Goal: Task Accomplishment & Management: Use online tool/utility

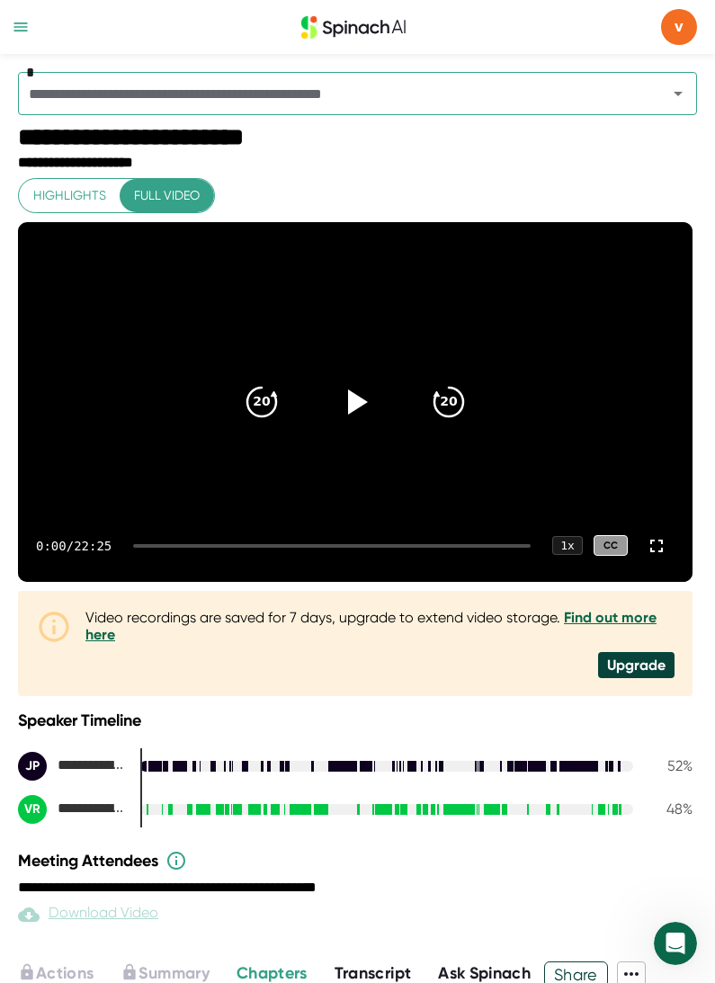
click at [12, 40] on div at bounding box center [20, 27] width 23 height 54
click at [21, 9] on div at bounding box center [20, 27] width 23 height 54
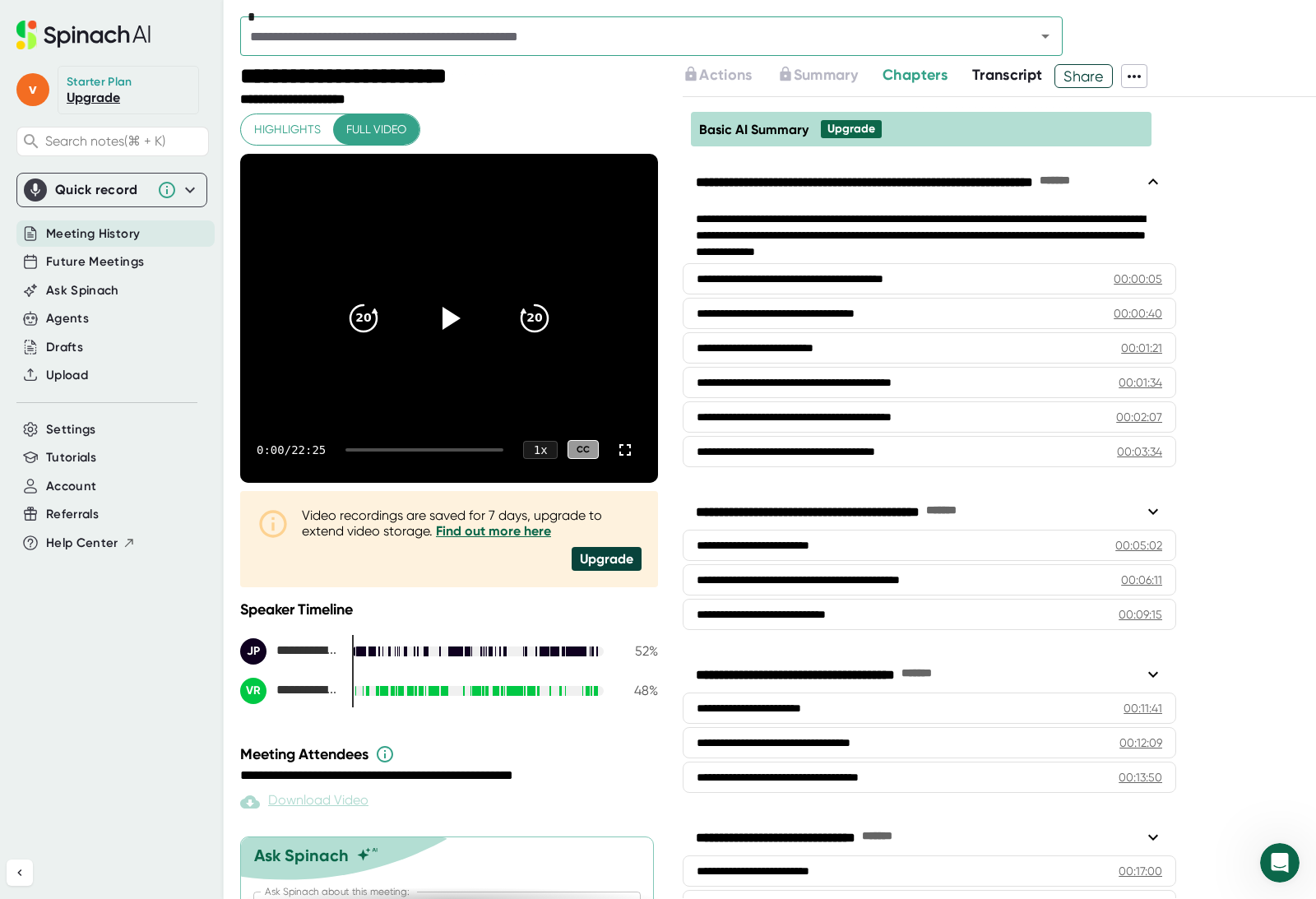
click at [83, 37] on icon at bounding box center [83, 34] width 134 height 28
click at [81, 263] on span "Future Meetings" at bounding box center [94, 262] width 98 height 19
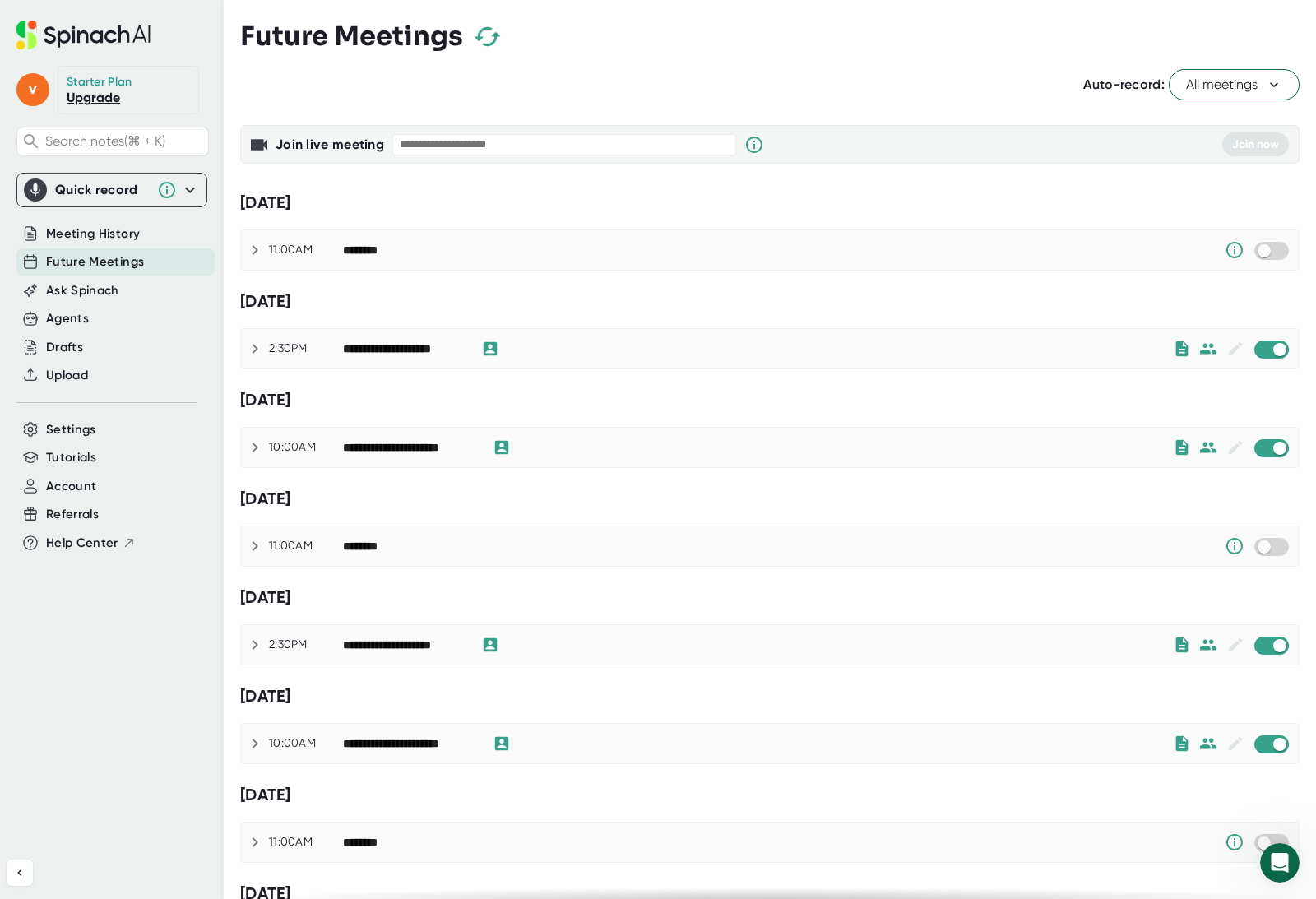
click at [653, 530] on div "11:00AM ********" at bounding box center [770, 546] width 1058 height 39
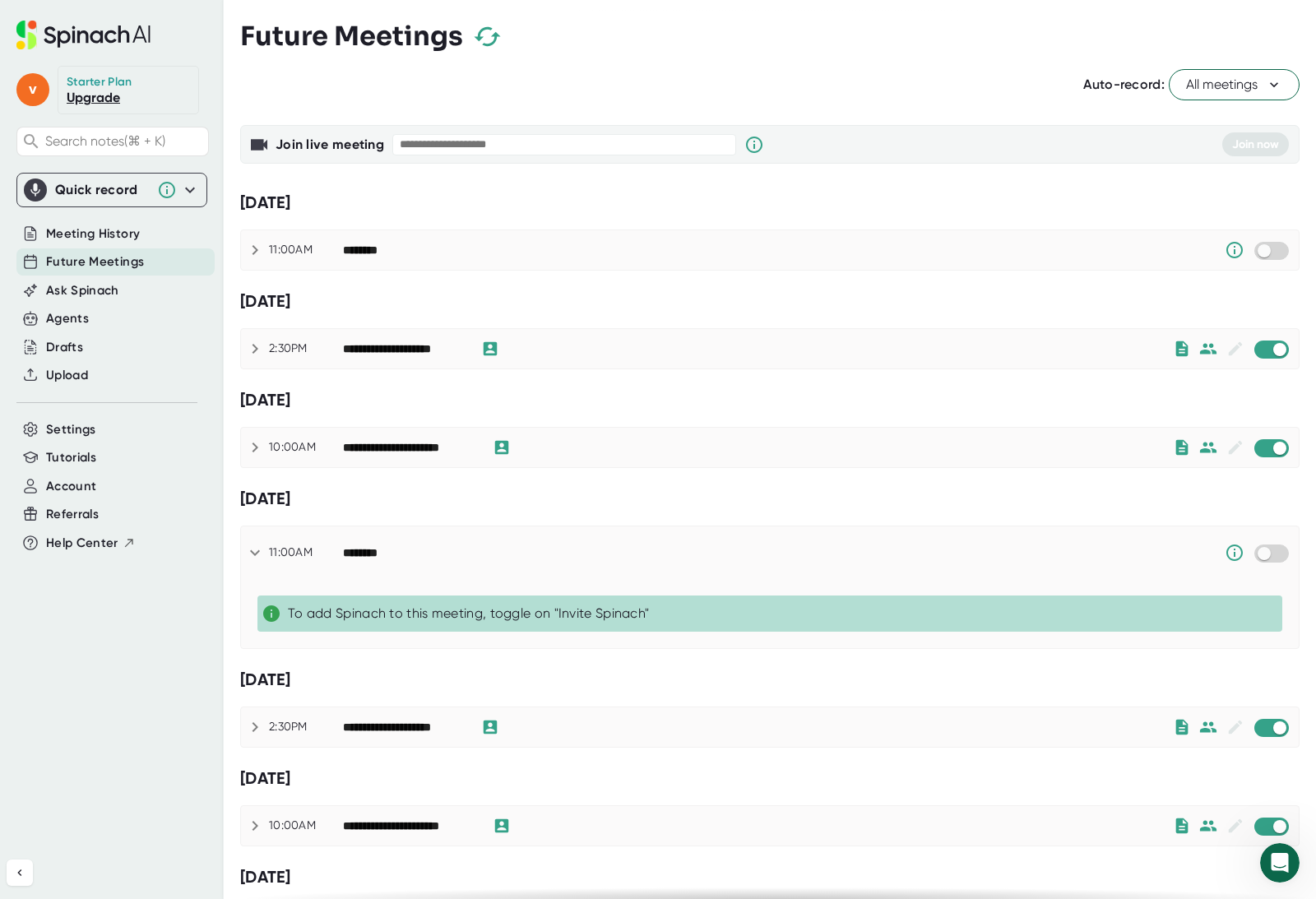
click at [653, 258] on input "checkbox" at bounding box center [1263, 251] width 47 height 15
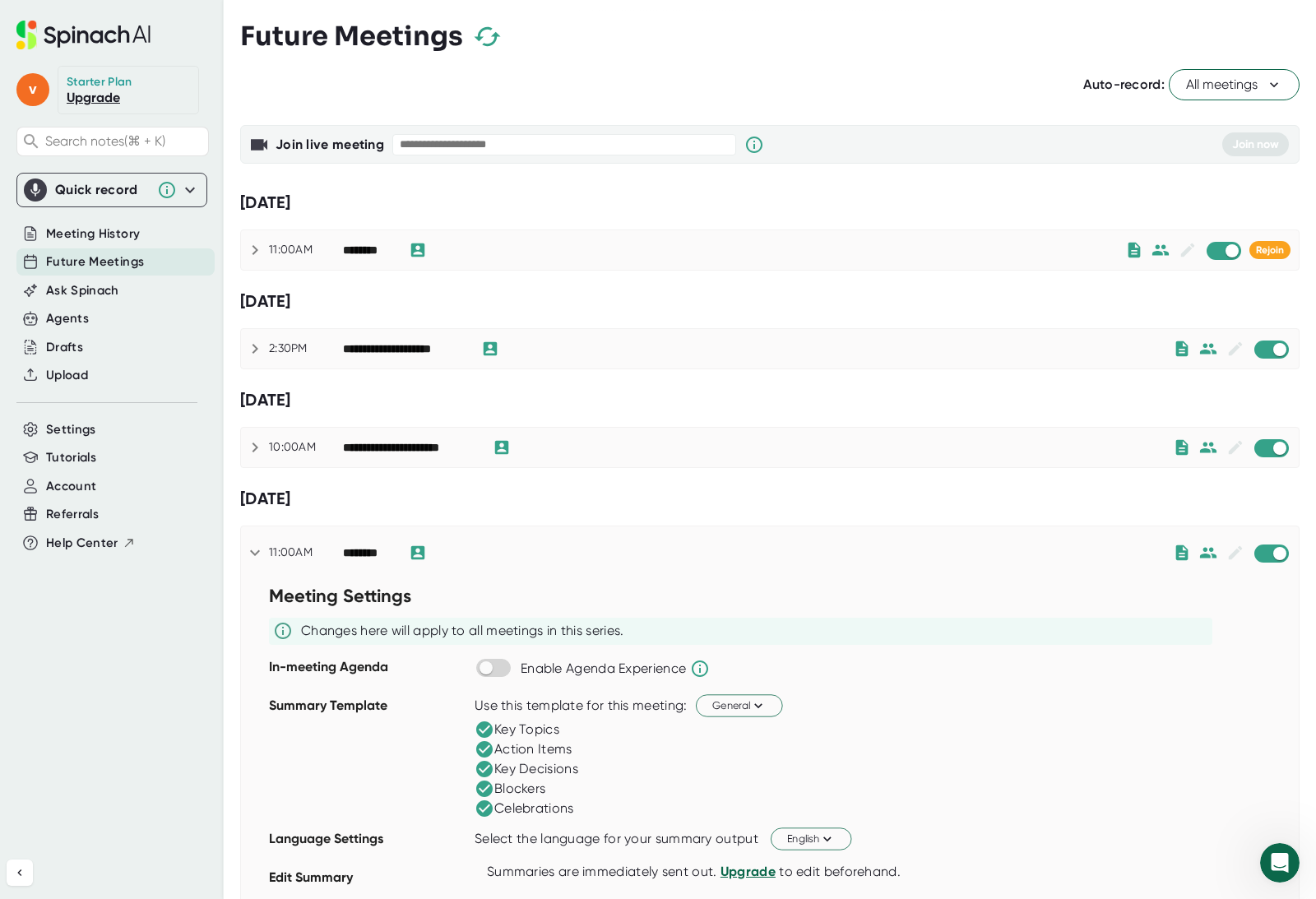
click at [653, 258] on input "checkbox" at bounding box center [1231, 251] width 47 height 15
checkbox input "true"
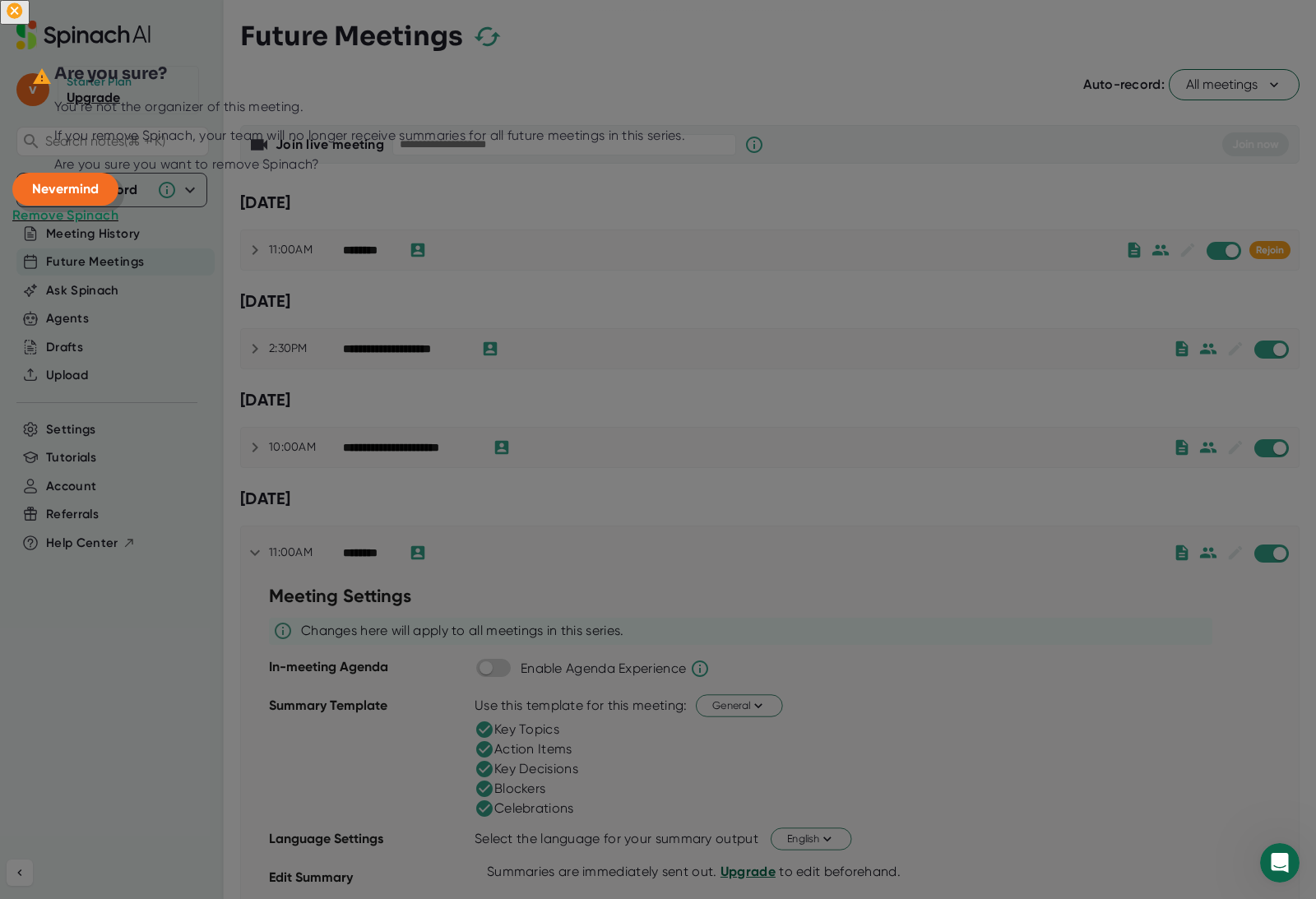
click at [99, 197] on span "Nevermind" at bounding box center [65, 188] width 67 height 16
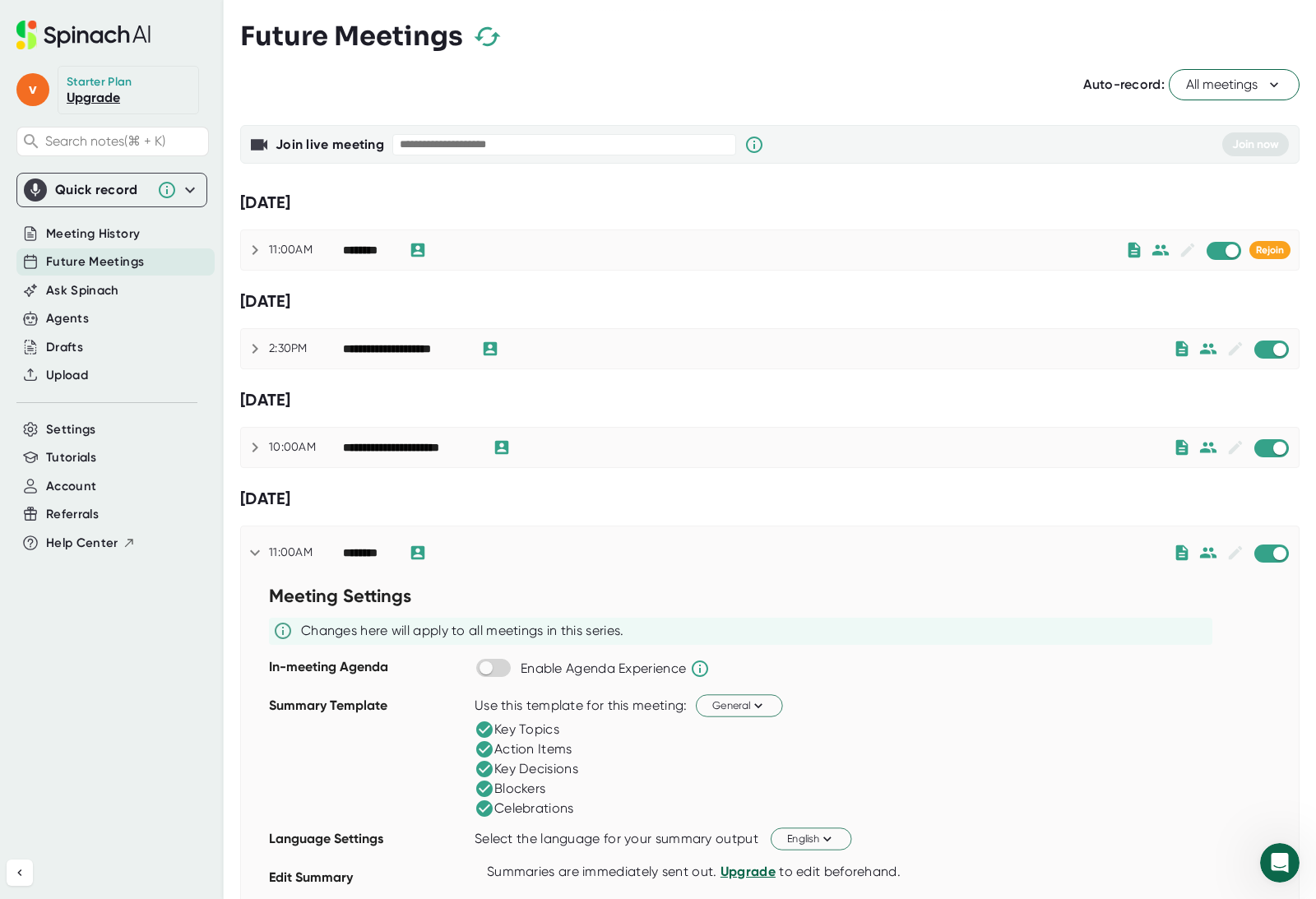
click at [653, 257] on button "Rejoin" at bounding box center [1269, 251] width 41 height 18
click at [172, 190] on icon at bounding box center [167, 190] width 20 height 20
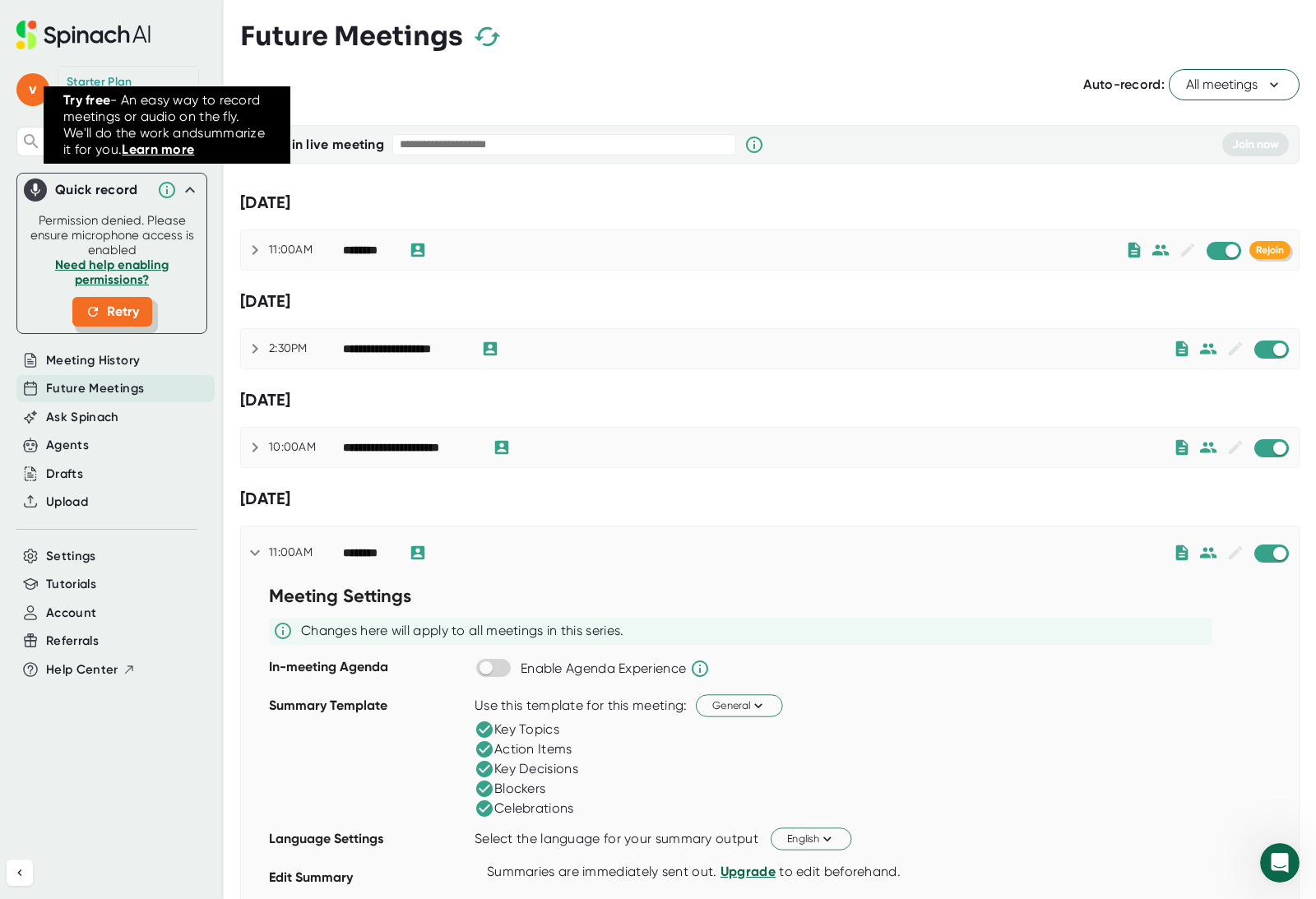
click at [111, 322] on span "Retry" at bounding box center [112, 312] width 53 height 20
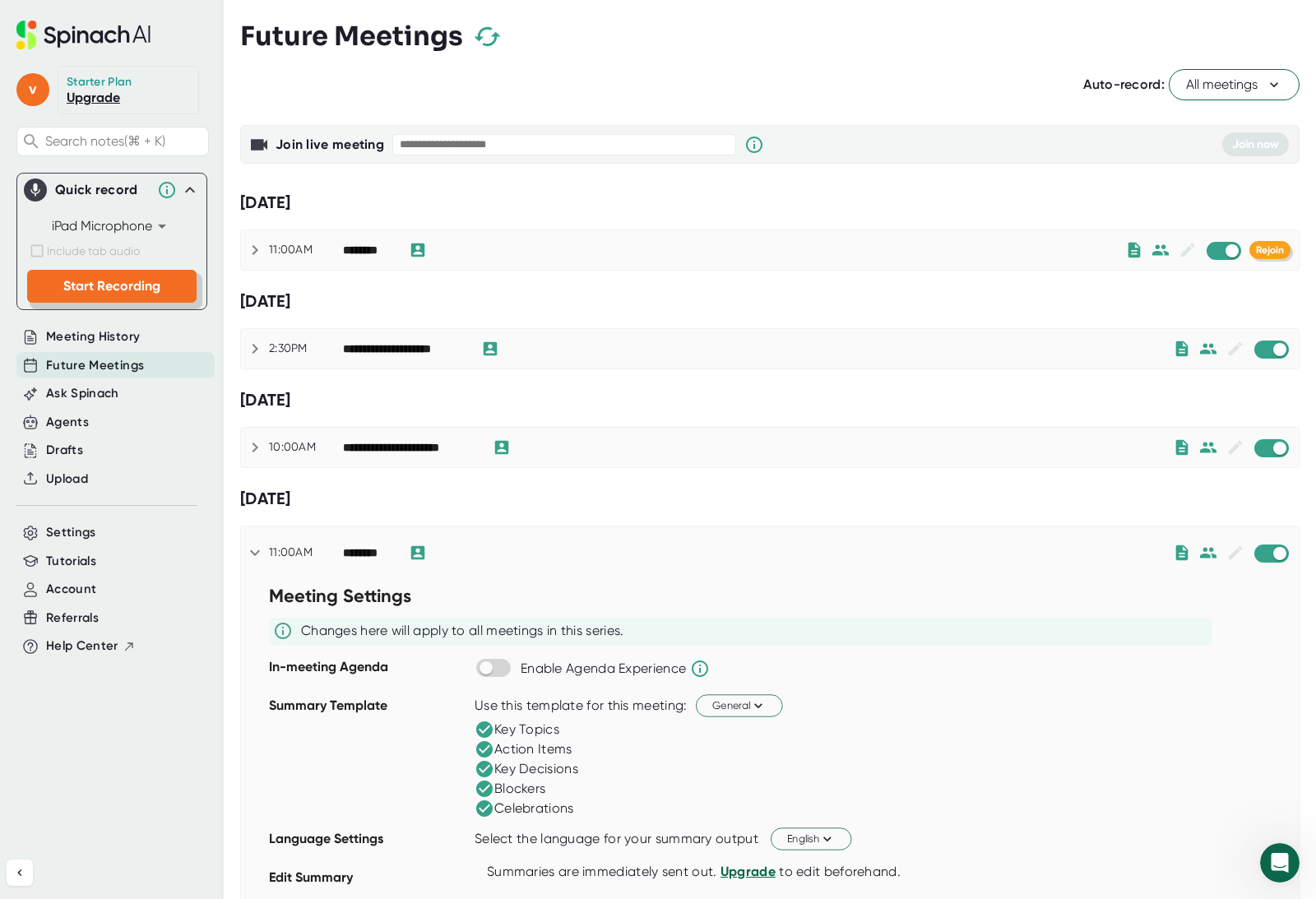
click at [91, 279] on span "Start Recording" at bounding box center [112, 285] width 97 height 16
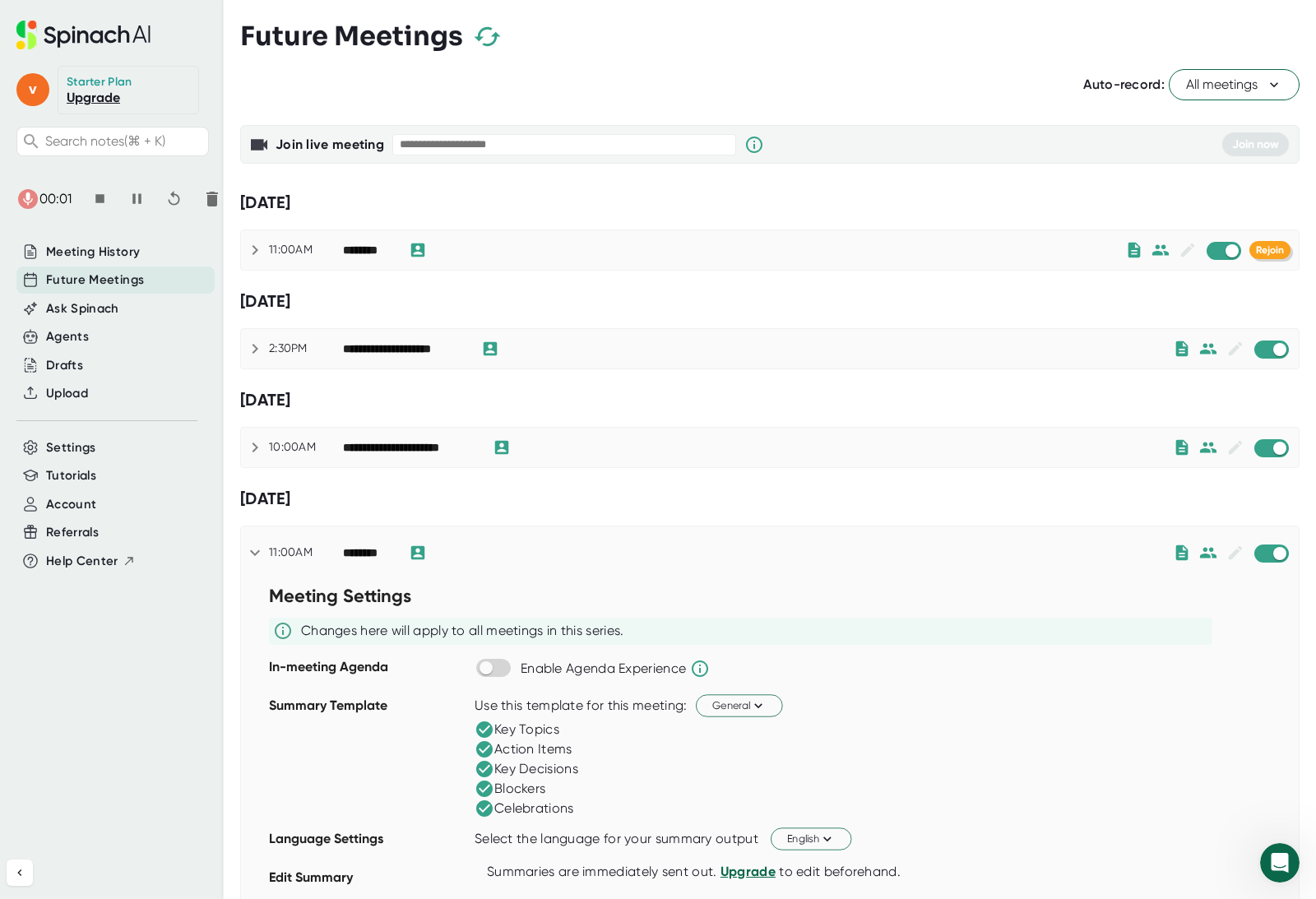
click at [116, 202] on button "button" at bounding box center [100, 198] width 37 height 37
